Goal: Information Seeking & Learning: Learn about a topic

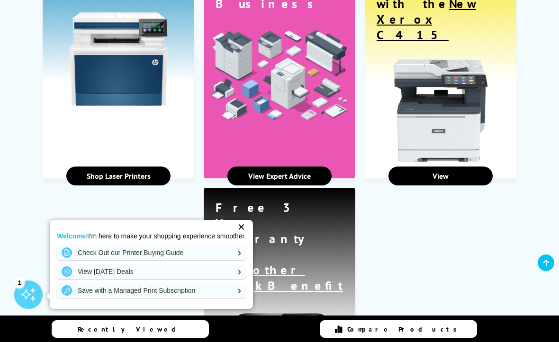
scroll to position [729, 0]
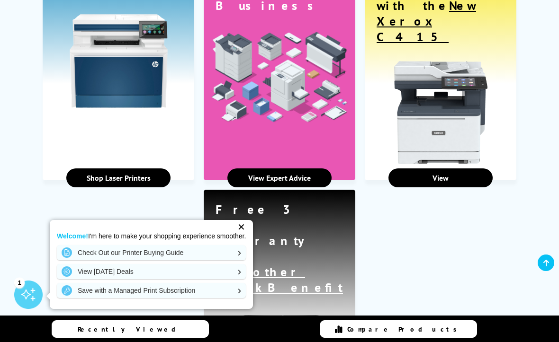
click at [292, 169] on link "View Expert Advice" at bounding box center [279, 178] width 104 height 19
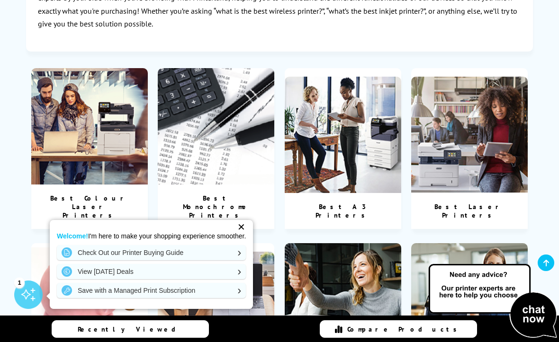
scroll to position [341, 0]
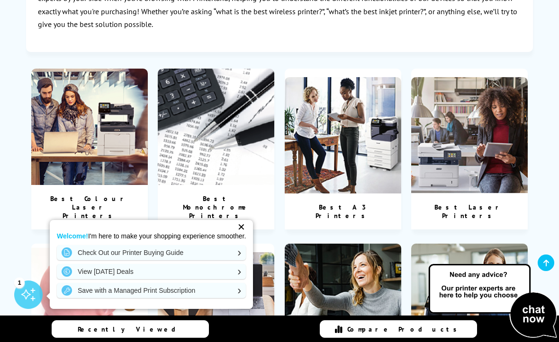
click at [89, 197] on div "Best Colour Laser Printers" at bounding box center [89, 207] width 117 height 45
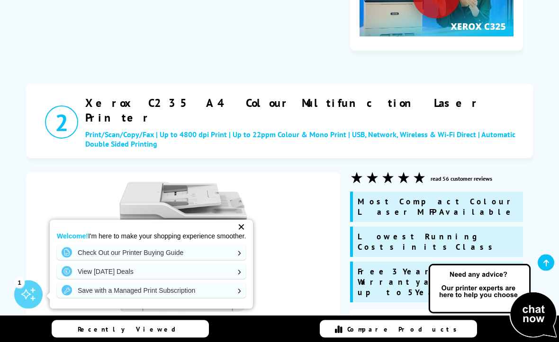
scroll to position [1251, 0]
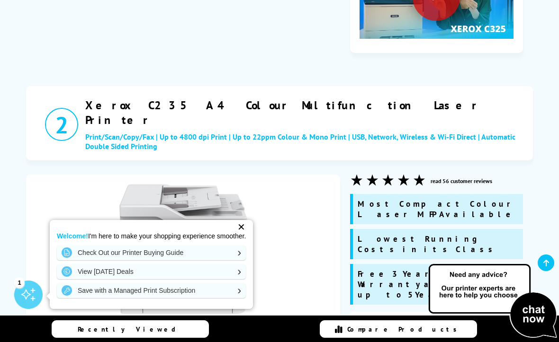
click at [185, 184] on img at bounding box center [183, 249] width 130 height 130
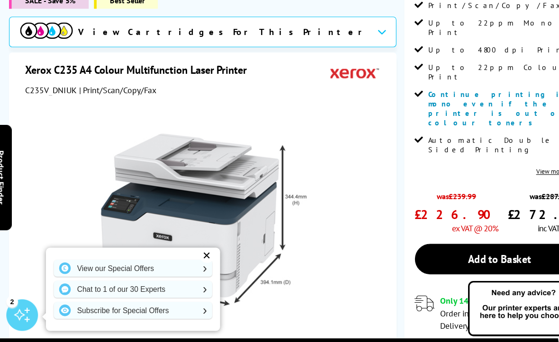
scroll to position [256, 0]
